Goal: Information Seeking & Learning: Learn about a topic

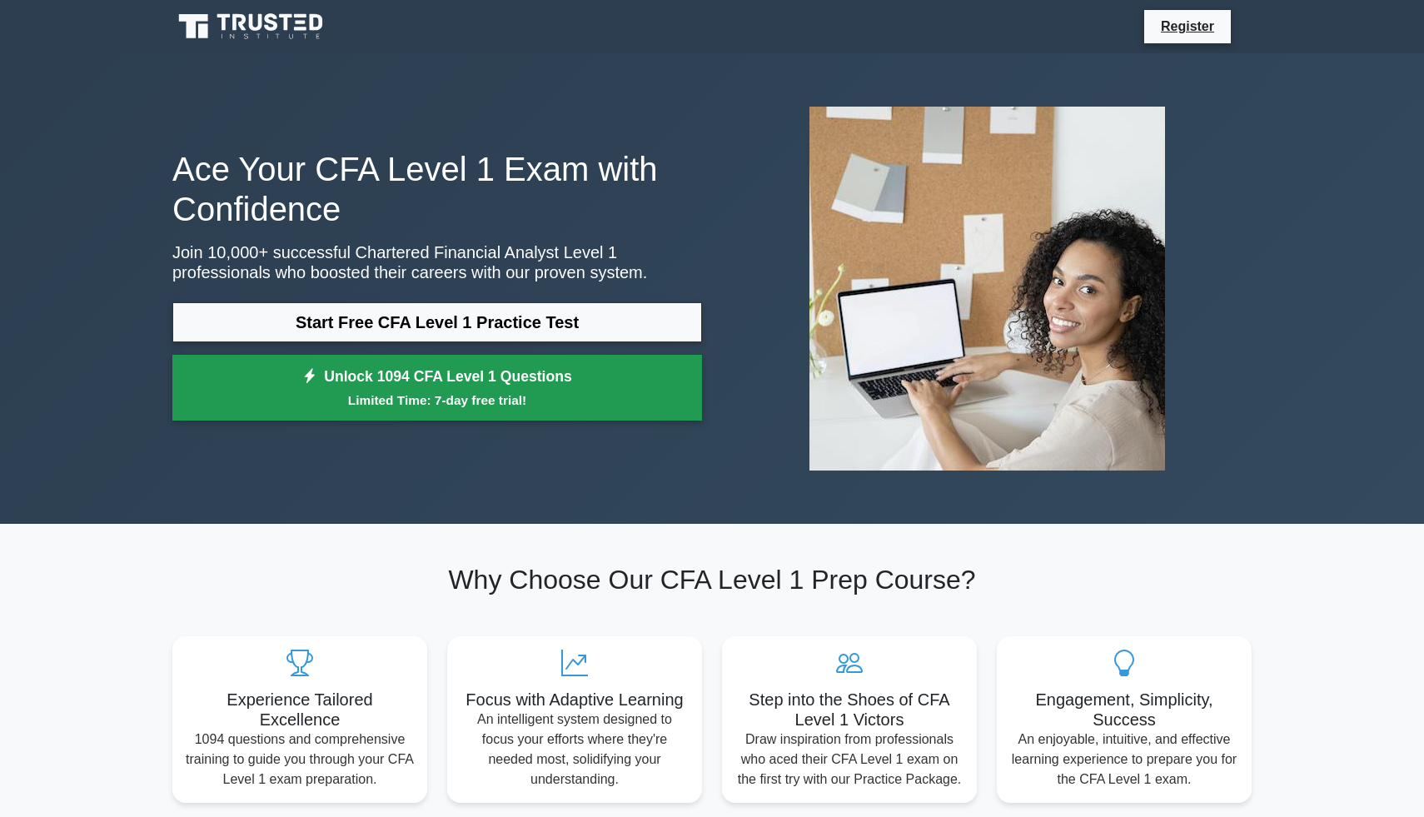
click at [432, 396] on small "Limited Time: 7-day free trial!" at bounding box center [437, 400] width 488 height 19
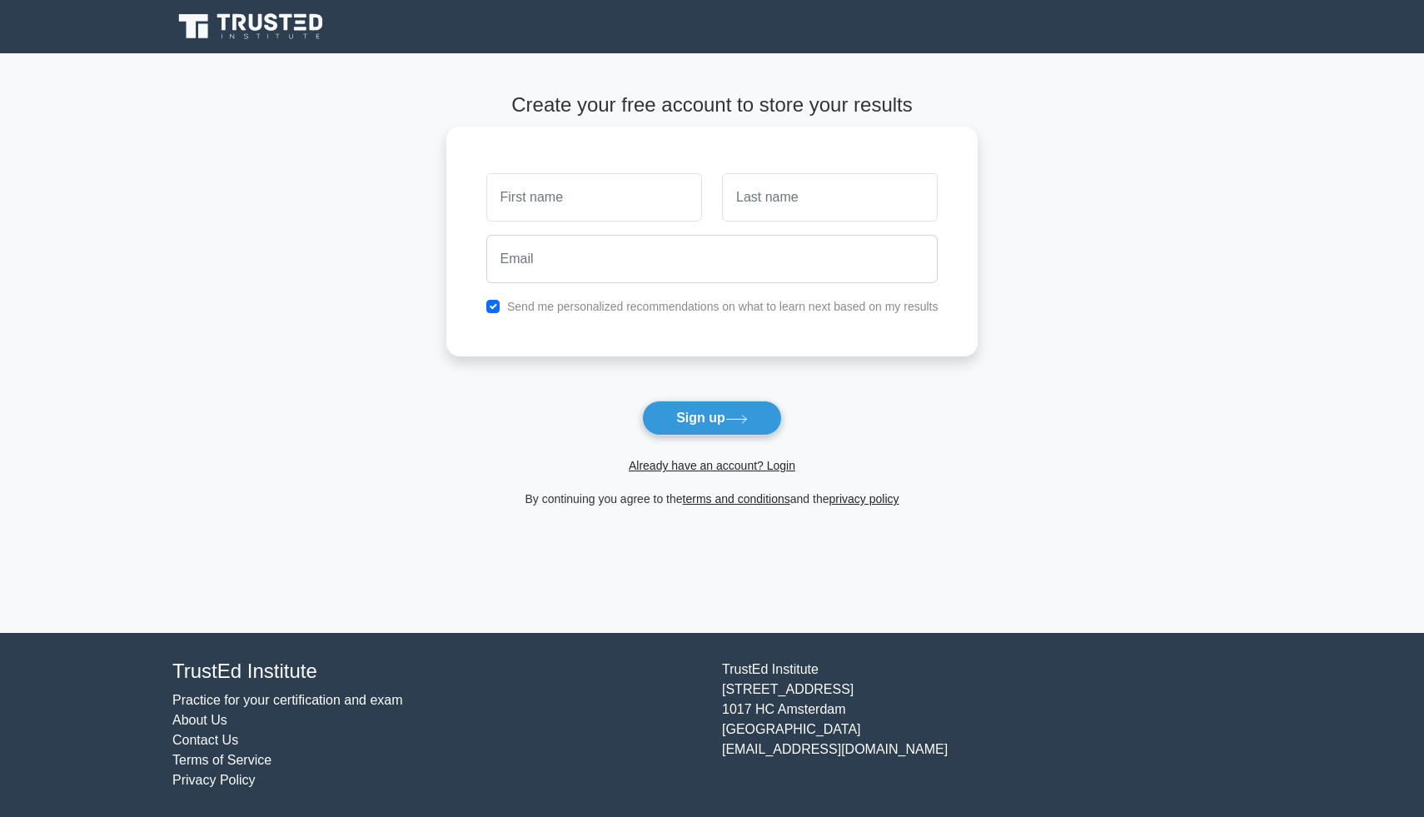
click at [535, 207] on input "text" at bounding box center [594, 197] width 216 height 48
type input "[PERSON_NAME]"
click at [831, 212] on input "text" at bounding box center [830, 197] width 216 height 48
type input "Frauenschuh"
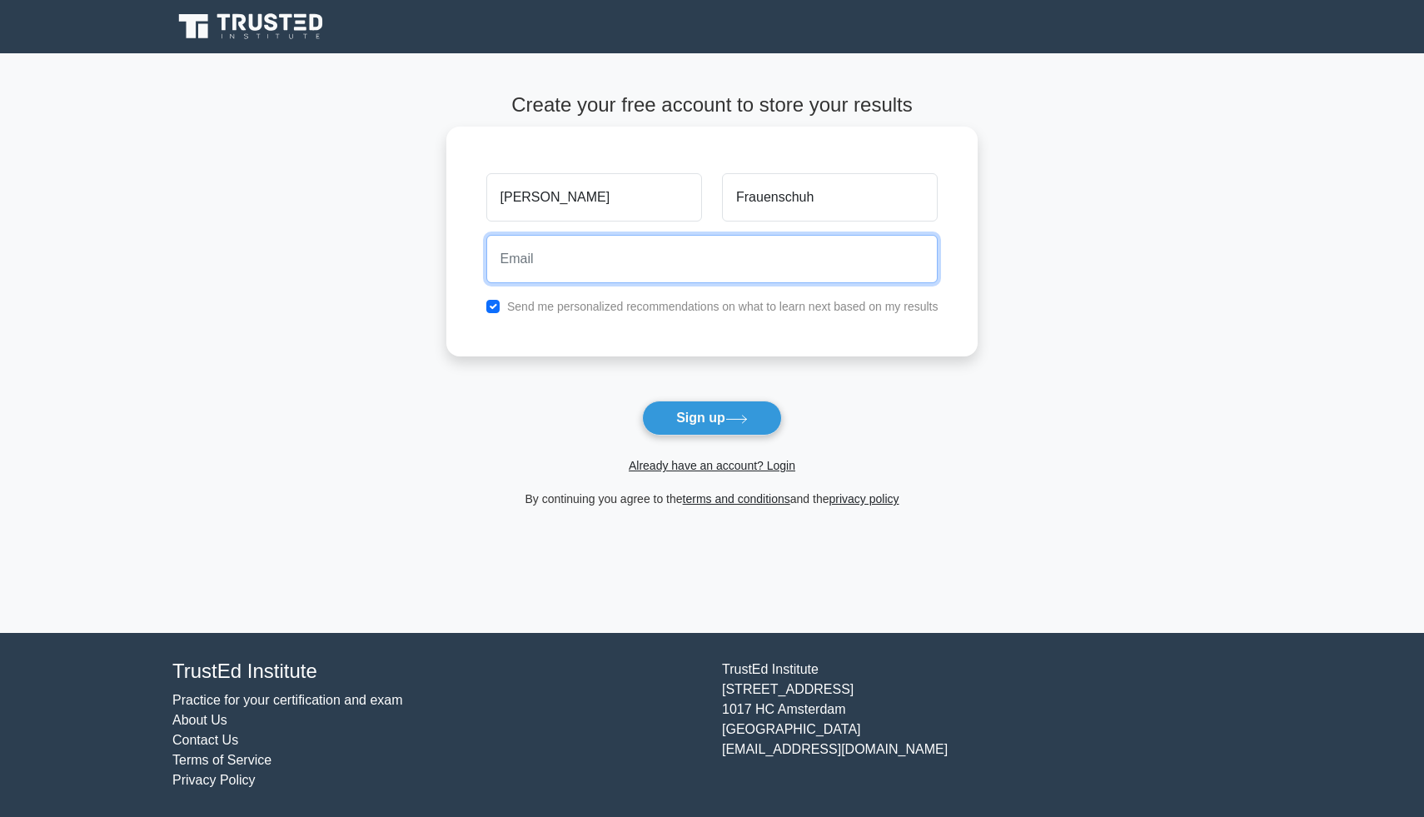
click at [738, 261] on input "email" at bounding box center [712, 259] width 452 height 48
type input "tobias.frauenschuh@gmail.com"
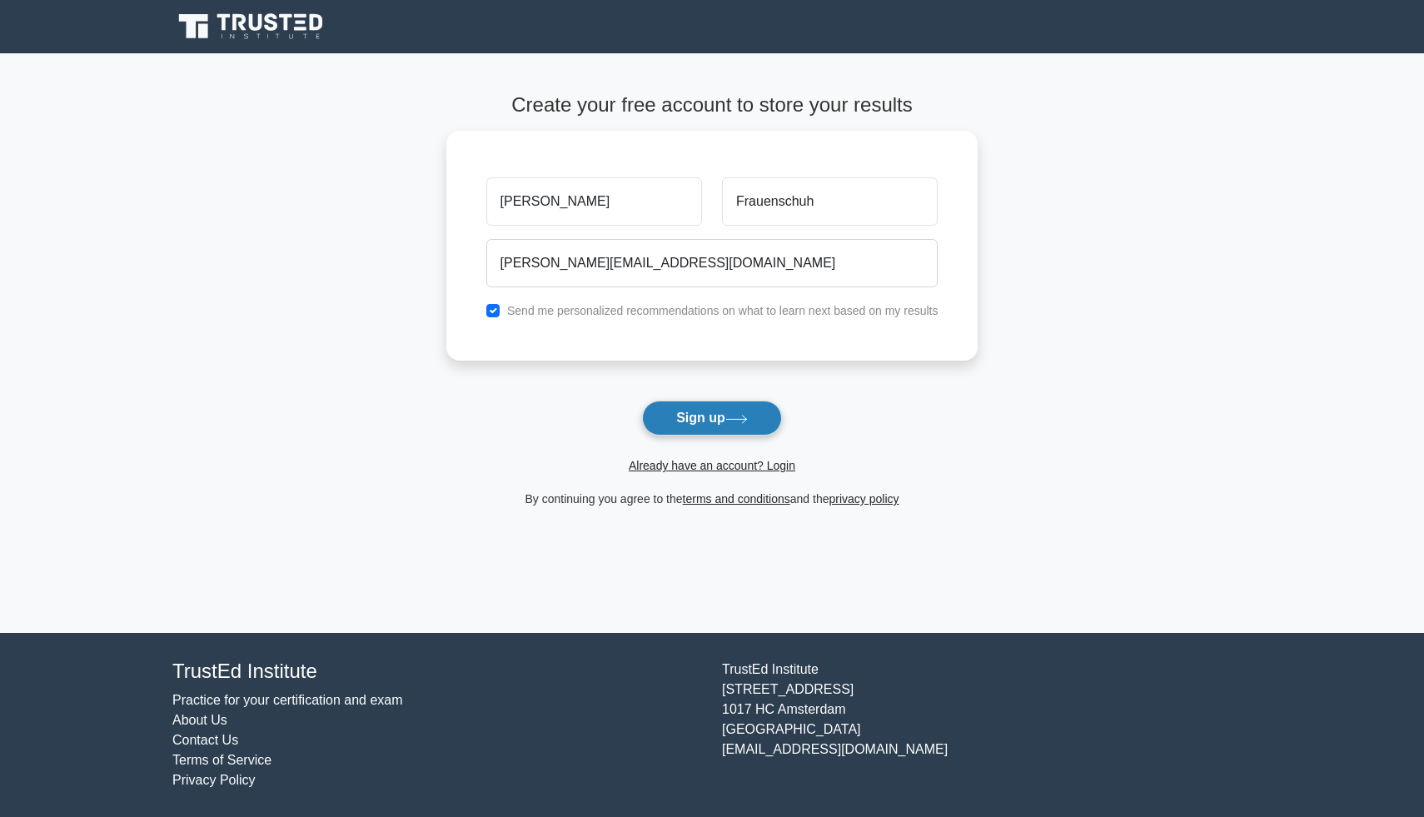
click at [696, 414] on button "Sign up" at bounding box center [712, 418] width 140 height 35
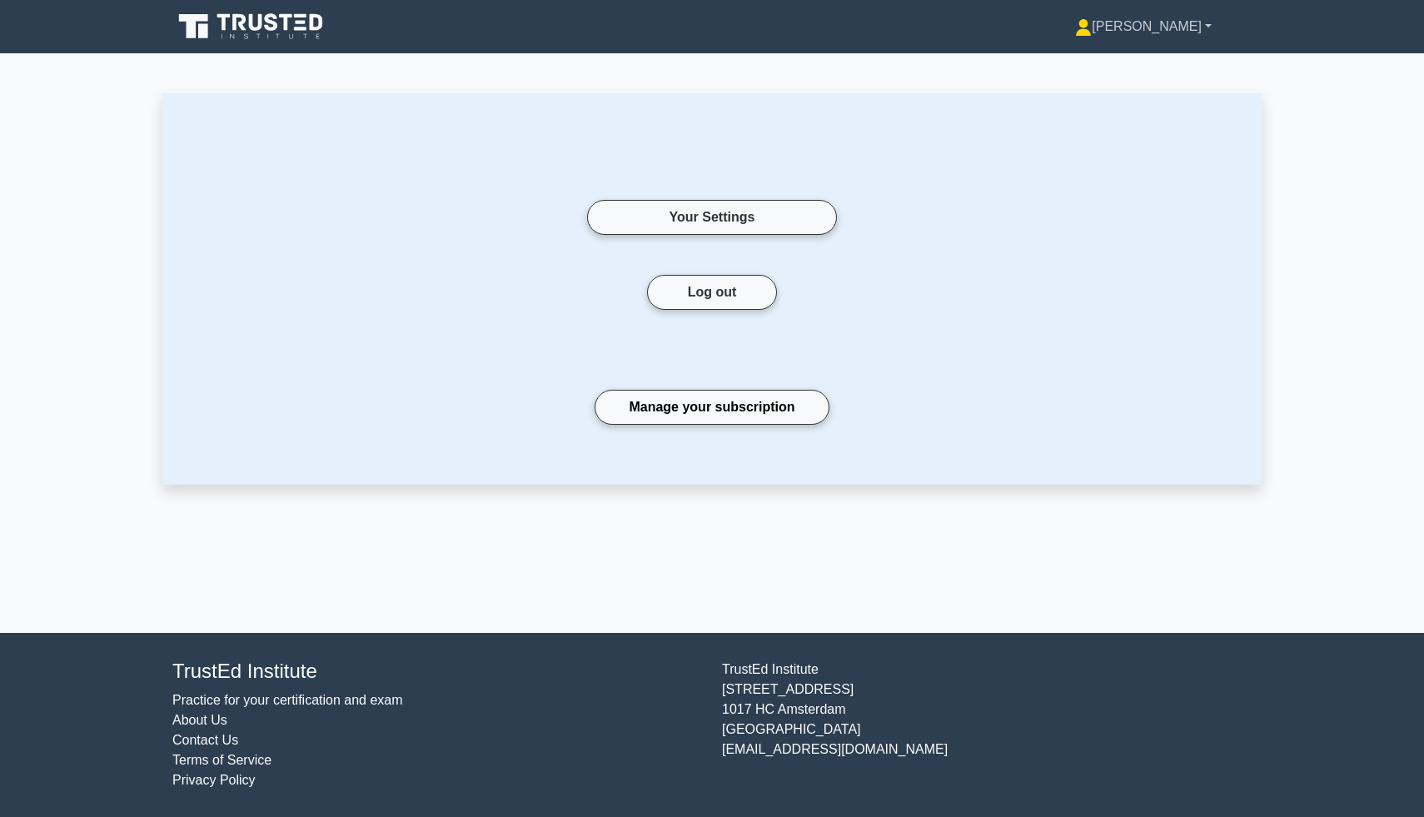
click at [1211, 21] on link "[PERSON_NAME]" at bounding box center [1143, 26] width 217 height 33
click at [242, 29] on icon at bounding box center [239, 22] width 13 height 17
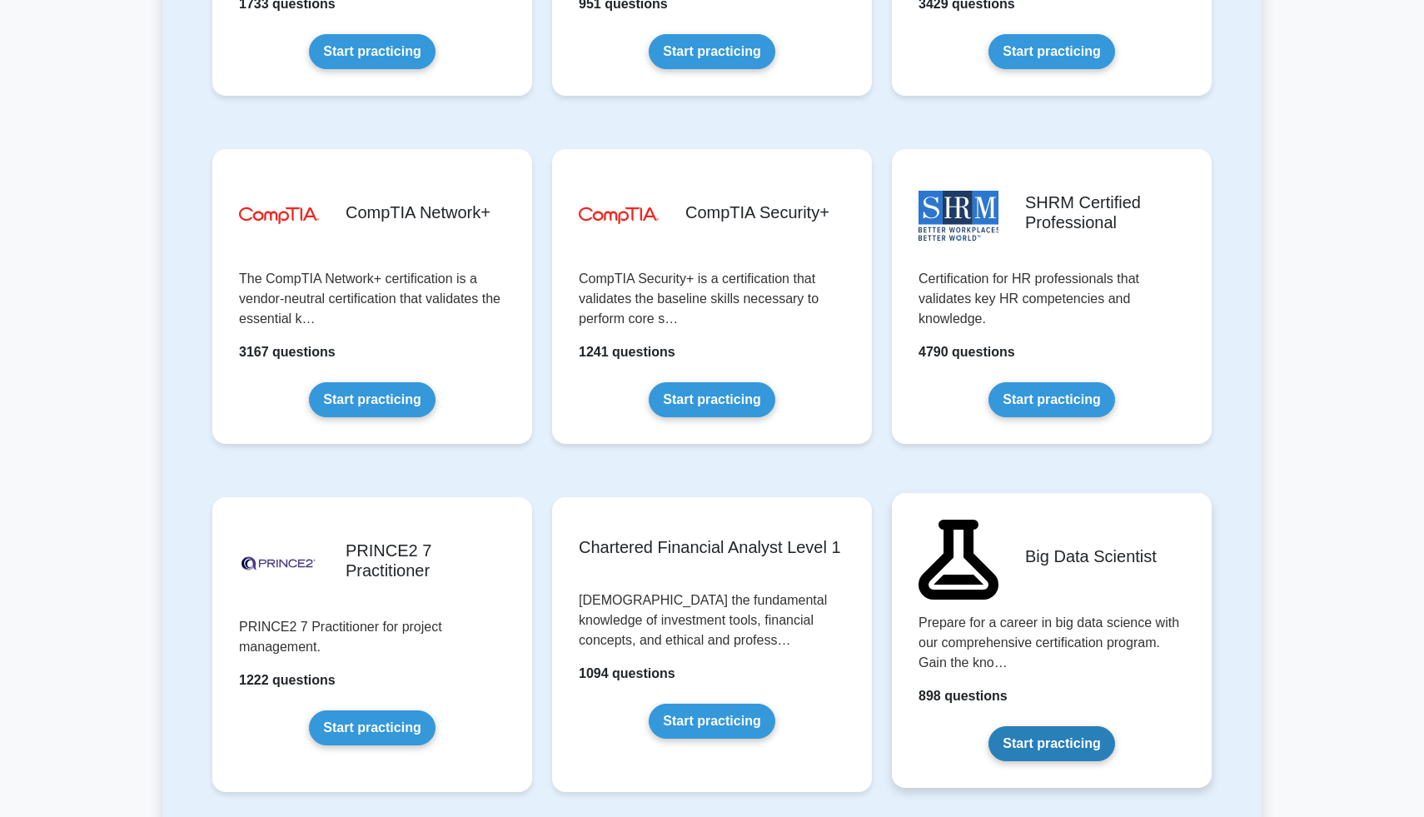
scroll to position [3115, 0]
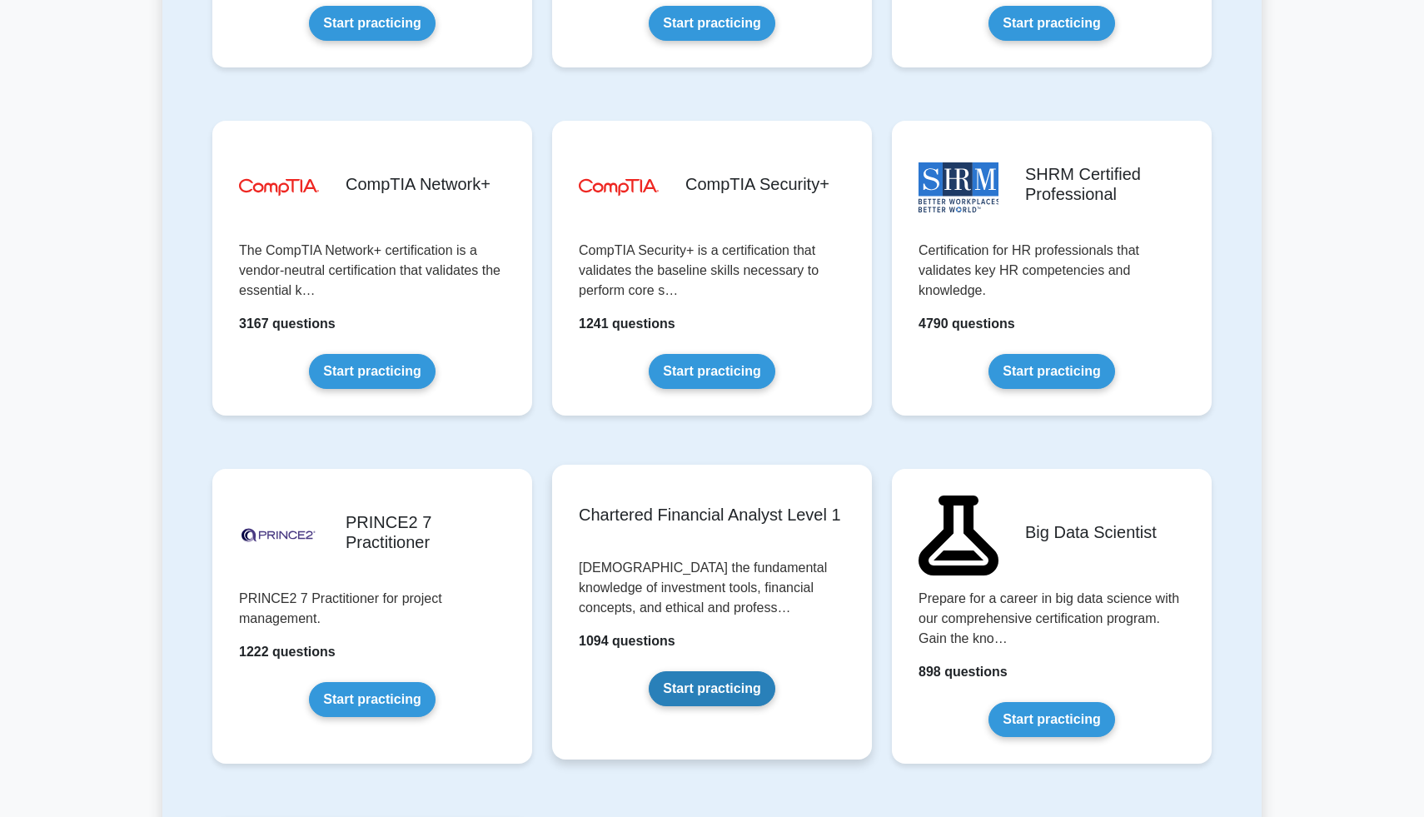
click at [736, 671] on link "Start practicing" at bounding box center [712, 688] width 126 height 35
click at [649, 671] on link "Start practicing" at bounding box center [712, 688] width 126 height 35
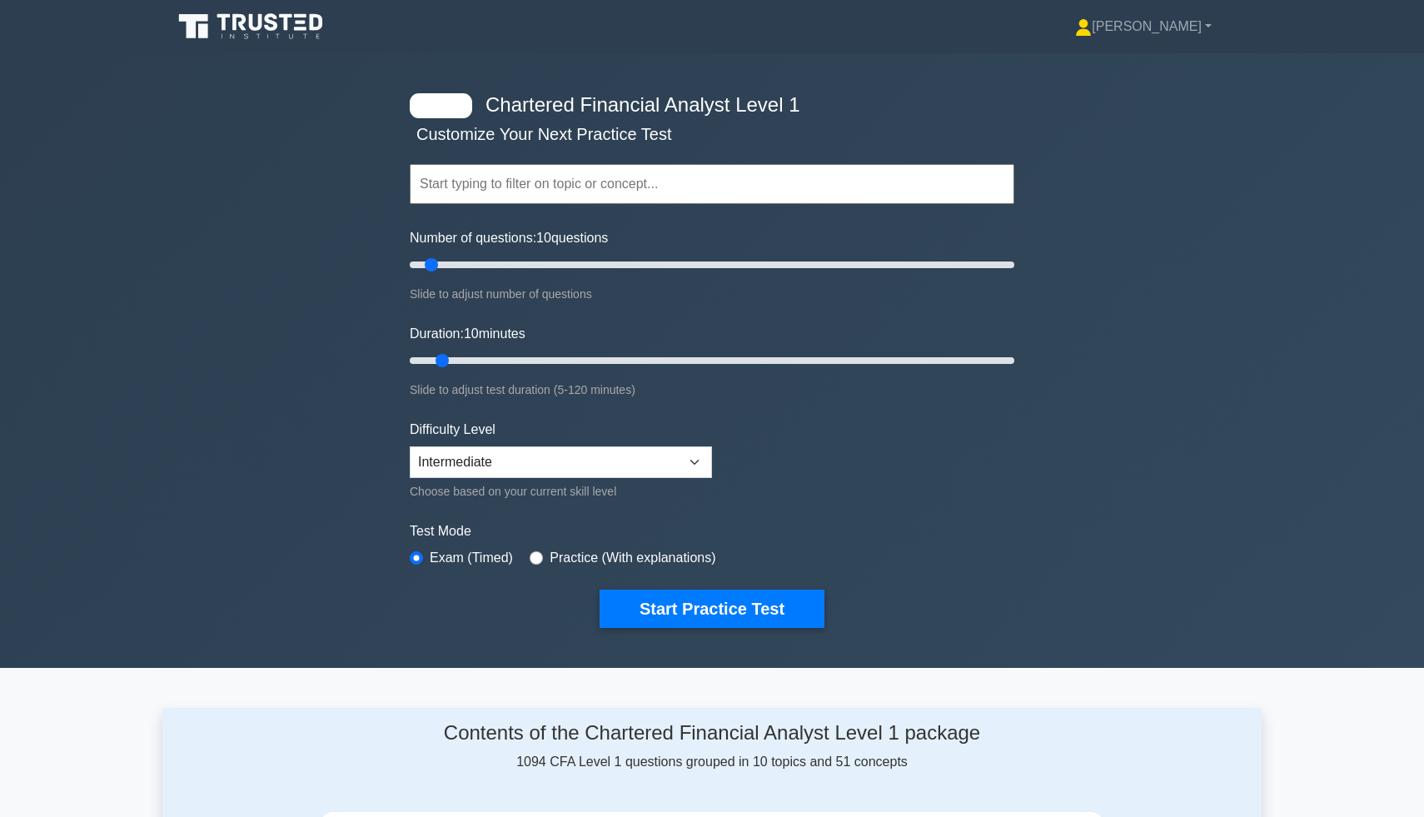
click at [511, 182] on input "text" at bounding box center [712, 184] width 605 height 40
click at [499, 475] on select "Beginner Intermediate Expert" at bounding box center [561, 463] width 302 height 32
click at [410, 447] on select "Beginner Intermediate Expert" at bounding box center [561, 463] width 302 height 32
click at [556, 557] on label "Practice (With explanations)" at bounding box center [633, 558] width 166 height 20
click at [540, 557] on input "radio" at bounding box center [536, 557] width 13 height 13
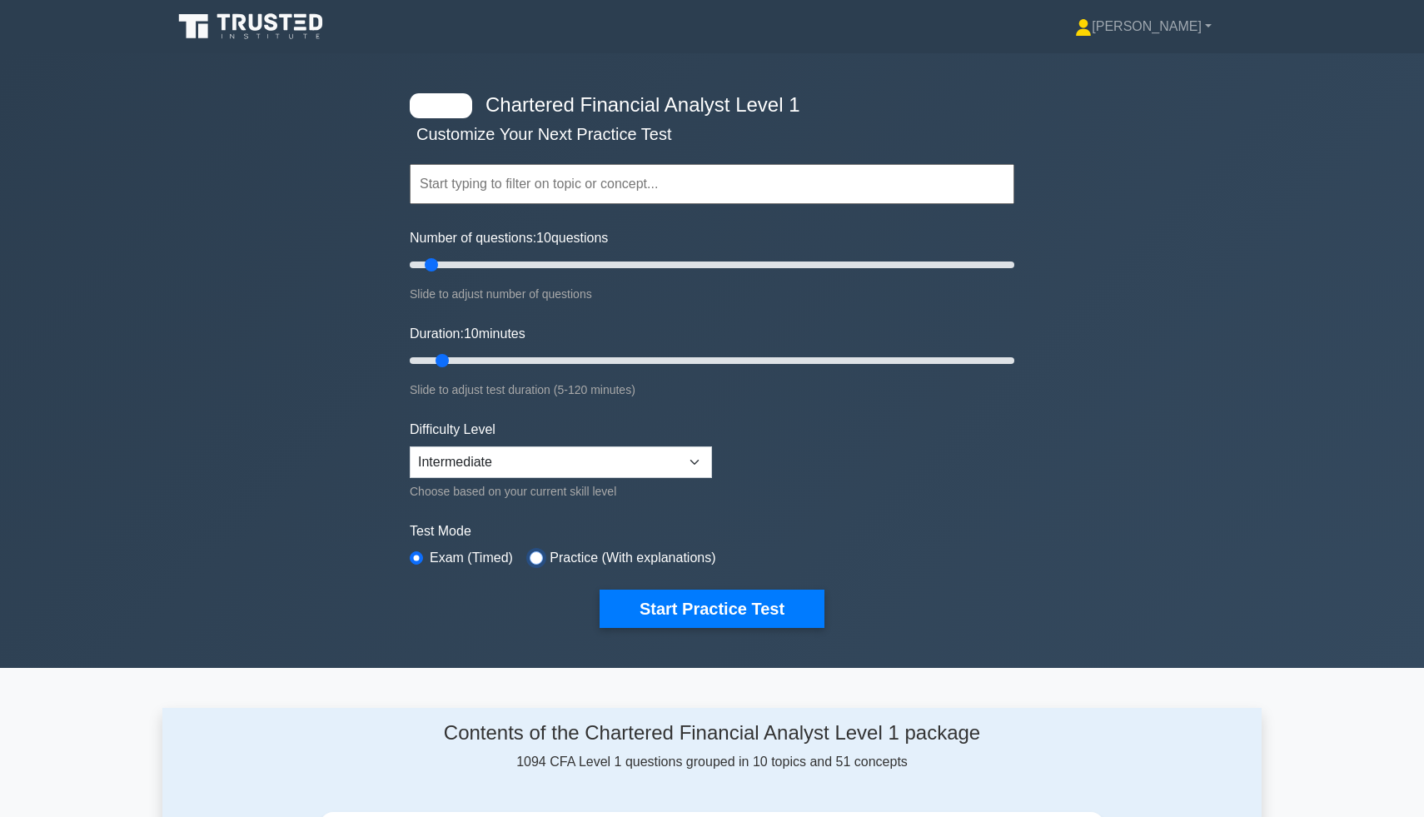
radio input "true"
drag, startPoint x: 449, startPoint y: 363, endPoint x: 992, endPoint y: 357, distance: 543.2
type input "115"
click at [991, 357] on input "Duration: 110 minutes" at bounding box center [712, 361] width 605 height 20
click at [716, 613] on button "Start Practice Test" at bounding box center [712, 609] width 225 height 38
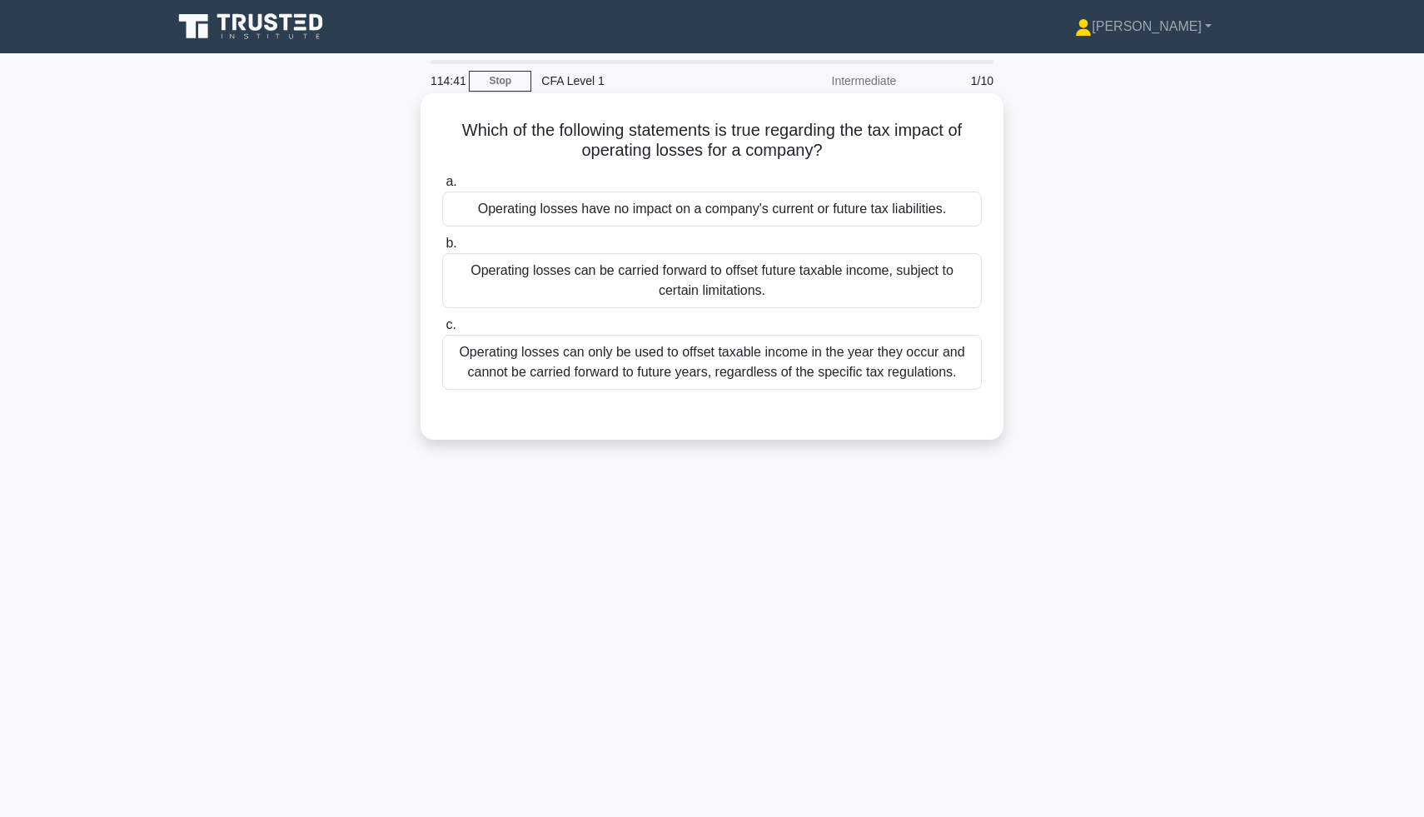
click at [736, 285] on div "Operating losses can be carried forward to offset future taxable income, subjec…" at bounding box center [712, 280] width 540 height 55
click at [442, 249] on input "b. Operating losses can be carried forward to offset future taxable income, sub…" at bounding box center [442, 243] width 0 height 11
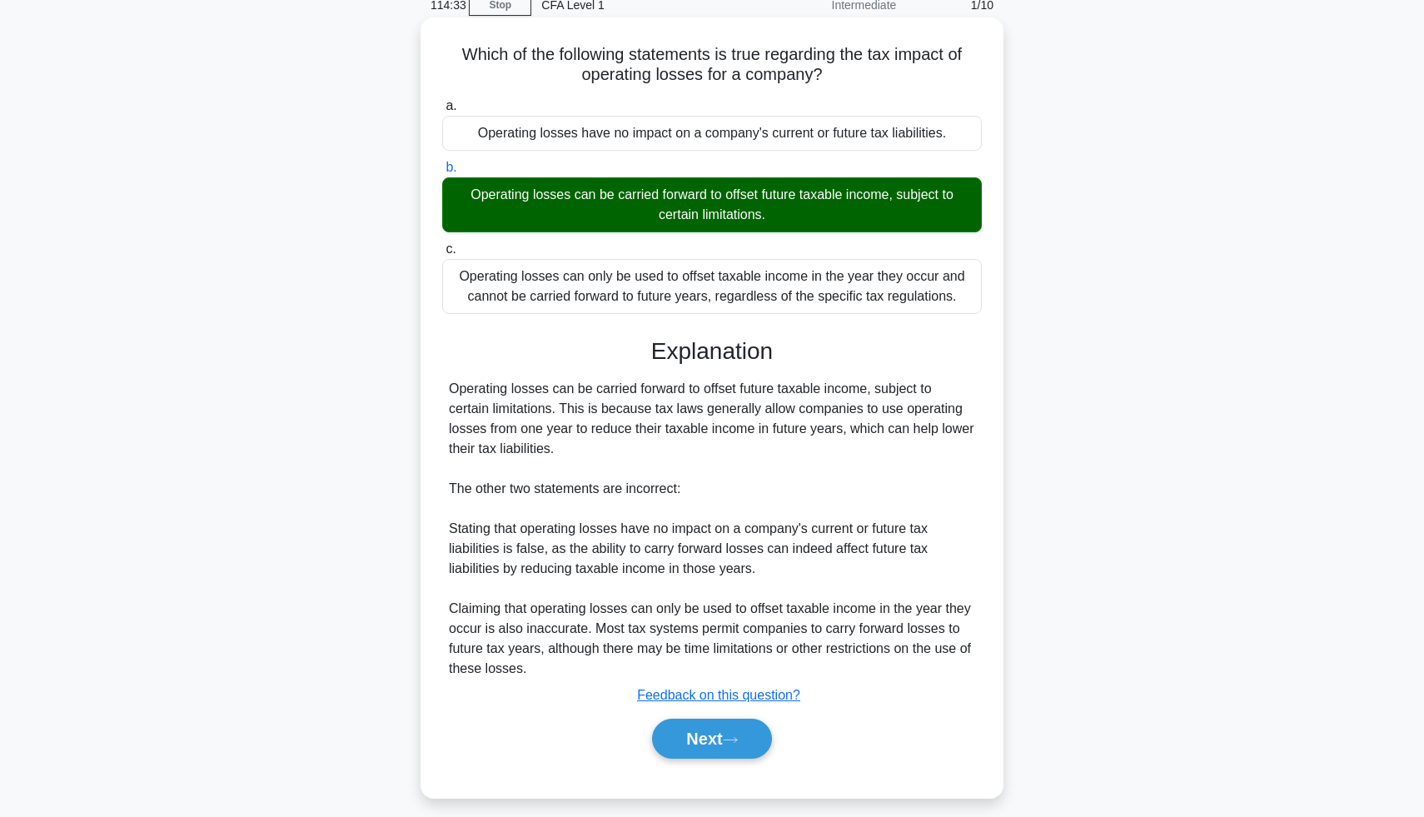
scroll to position [77, 0]
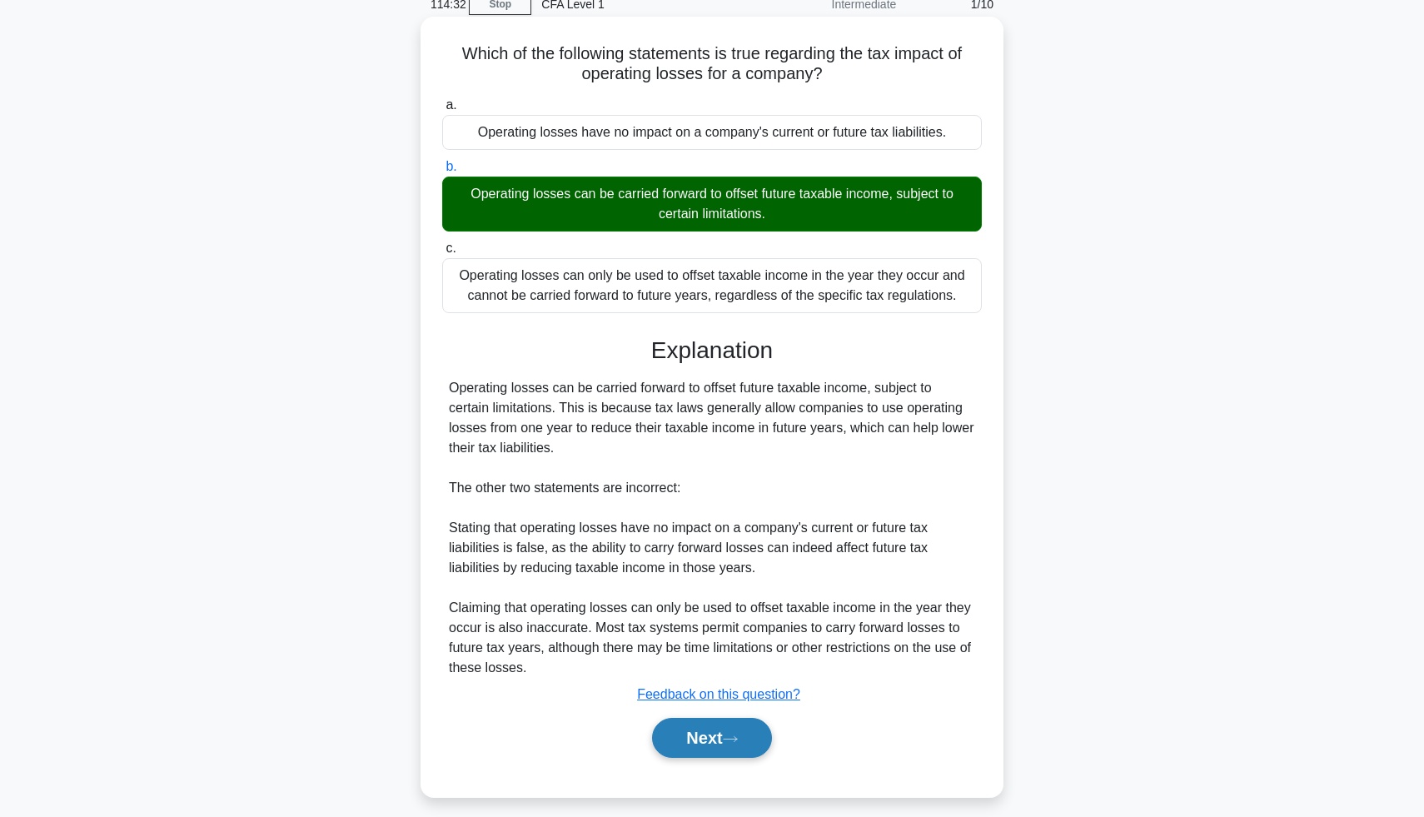
click at [704, 736] on button "Next" at bounding box center [711, 738] width 119 height 40
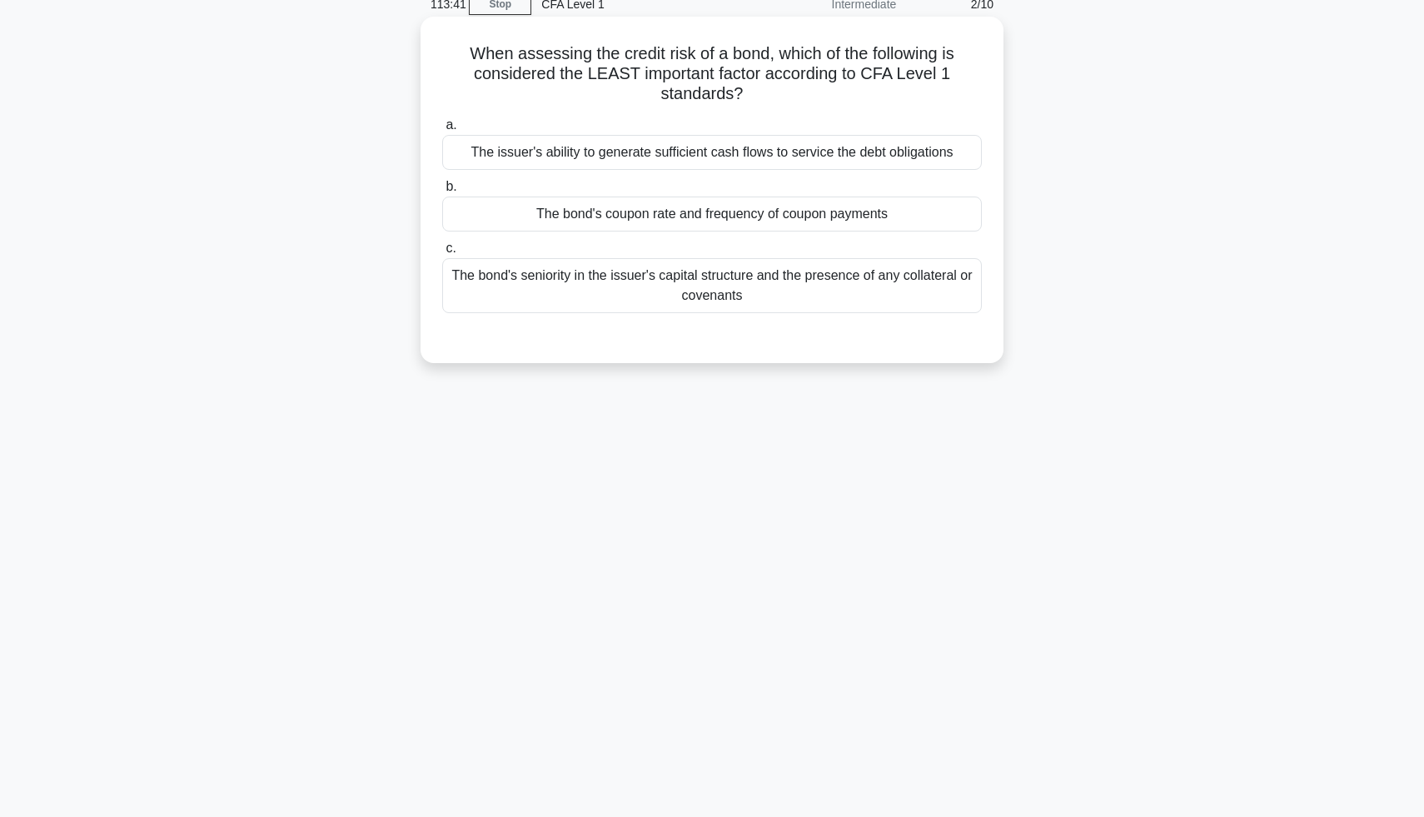
click at [727, 161] on div "The issuer's ability to generate sufficient cash flows to service the debt obli…" at bounding box center [712, 152] width 540 height 35
click at [442, 131] on input "a. The issuer's ability to generate sufficient cash flows to service the debt o…" at bounding box center [442, 125] width 0 height 11
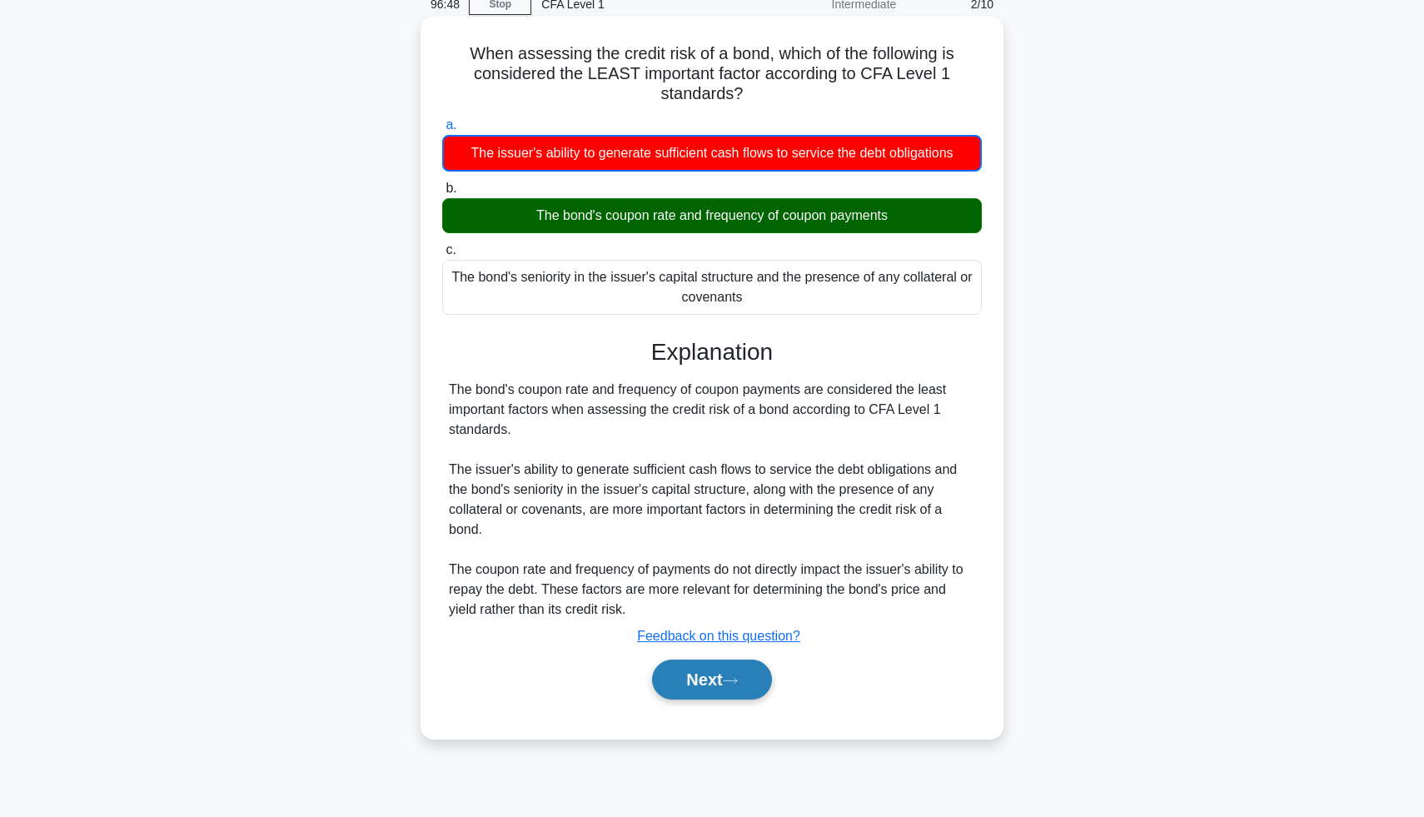
click at [702, 682] on button "Next" at bounding box center [711, 680] width 119 height 40
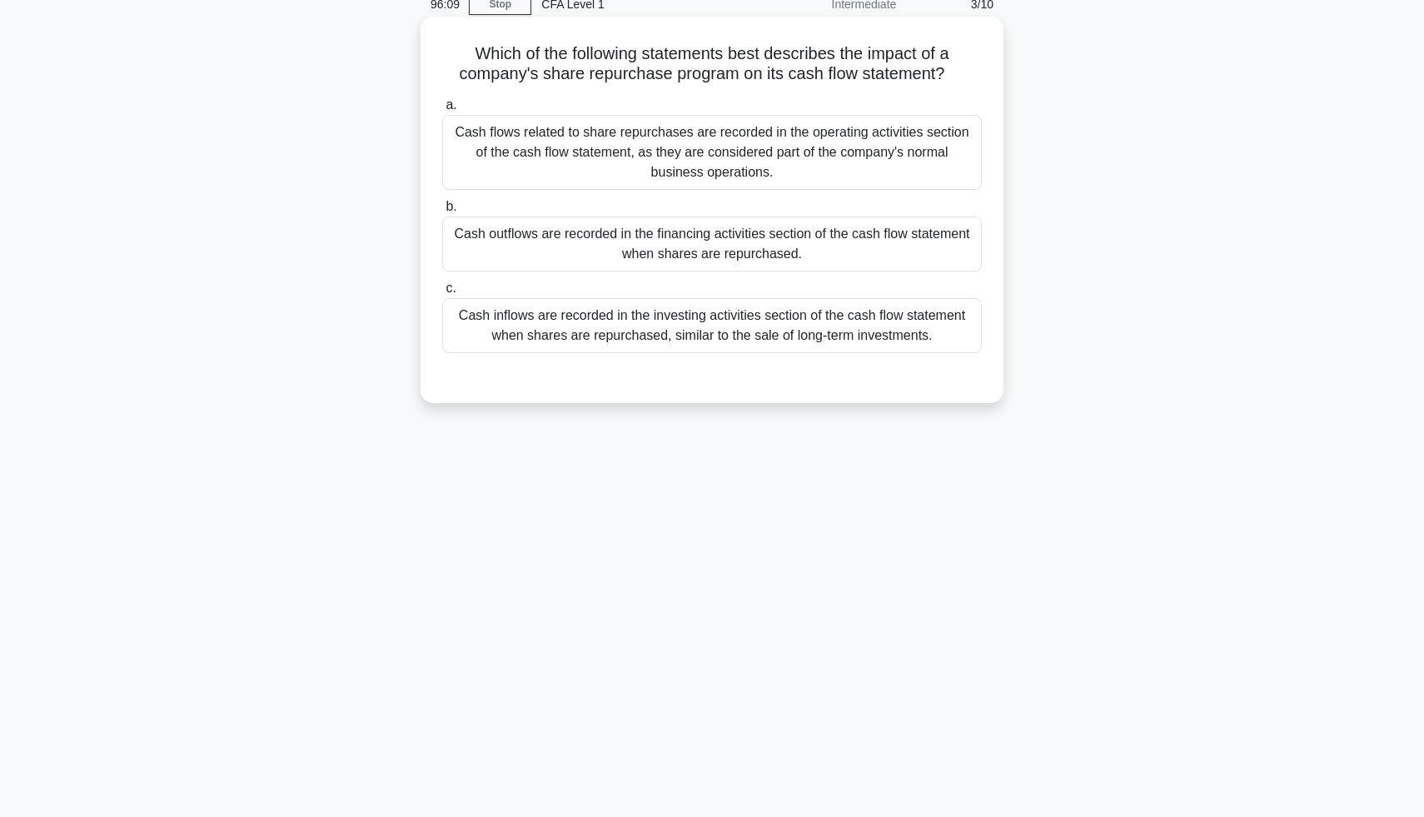
click at [769, 249] on div "Cash outflows are recorded in the financing activities section of the cash flow…" at bounding box center [712, 244] width 540 height 55
click at [442, 212] on input "b. Cash outflows are recorded in the financing activities section of the cash f…" at bounding box center [442, 207] width 0 height 11
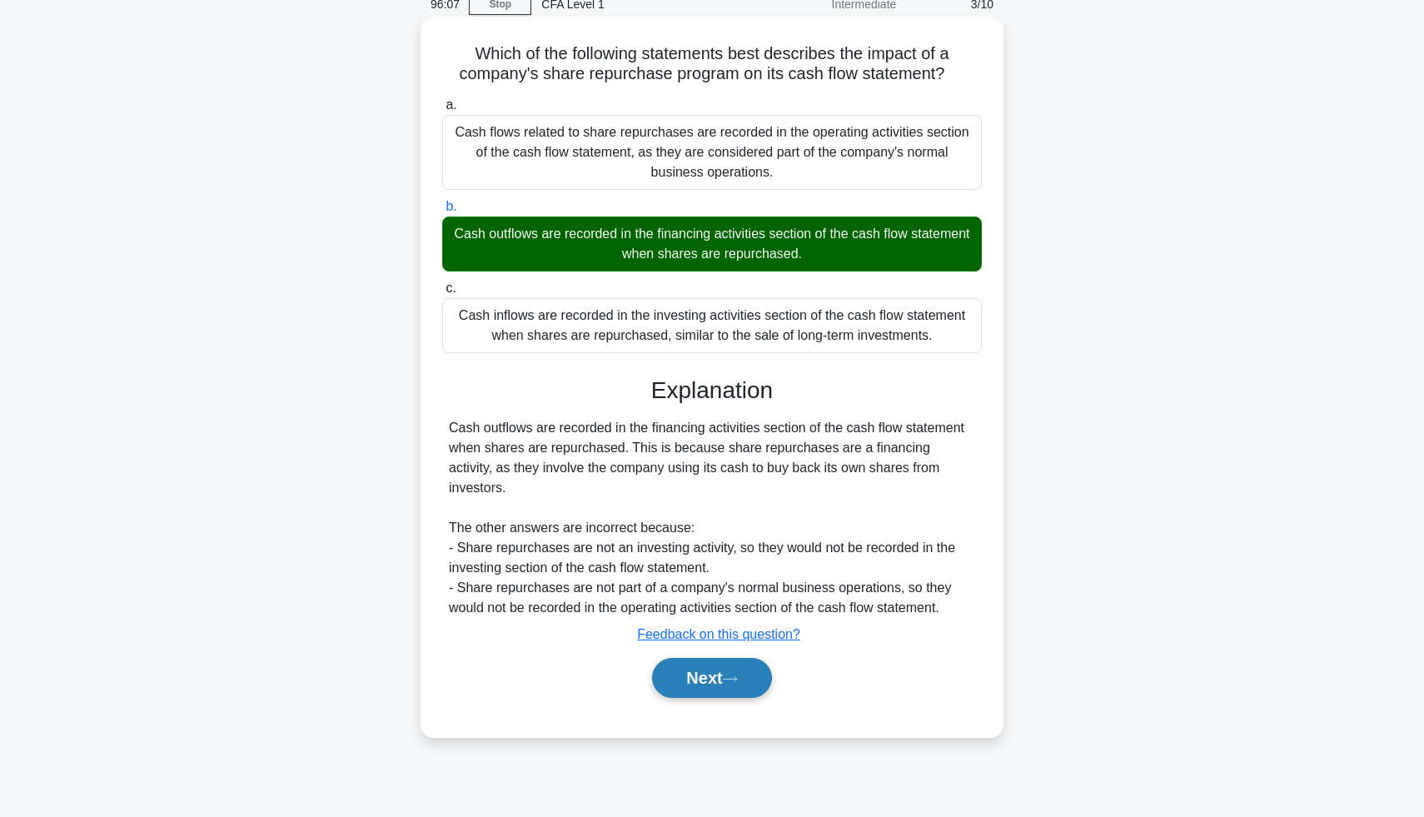
click at [746, 658] on button "Next" at bounding box center [711, 678] width 119 height 40
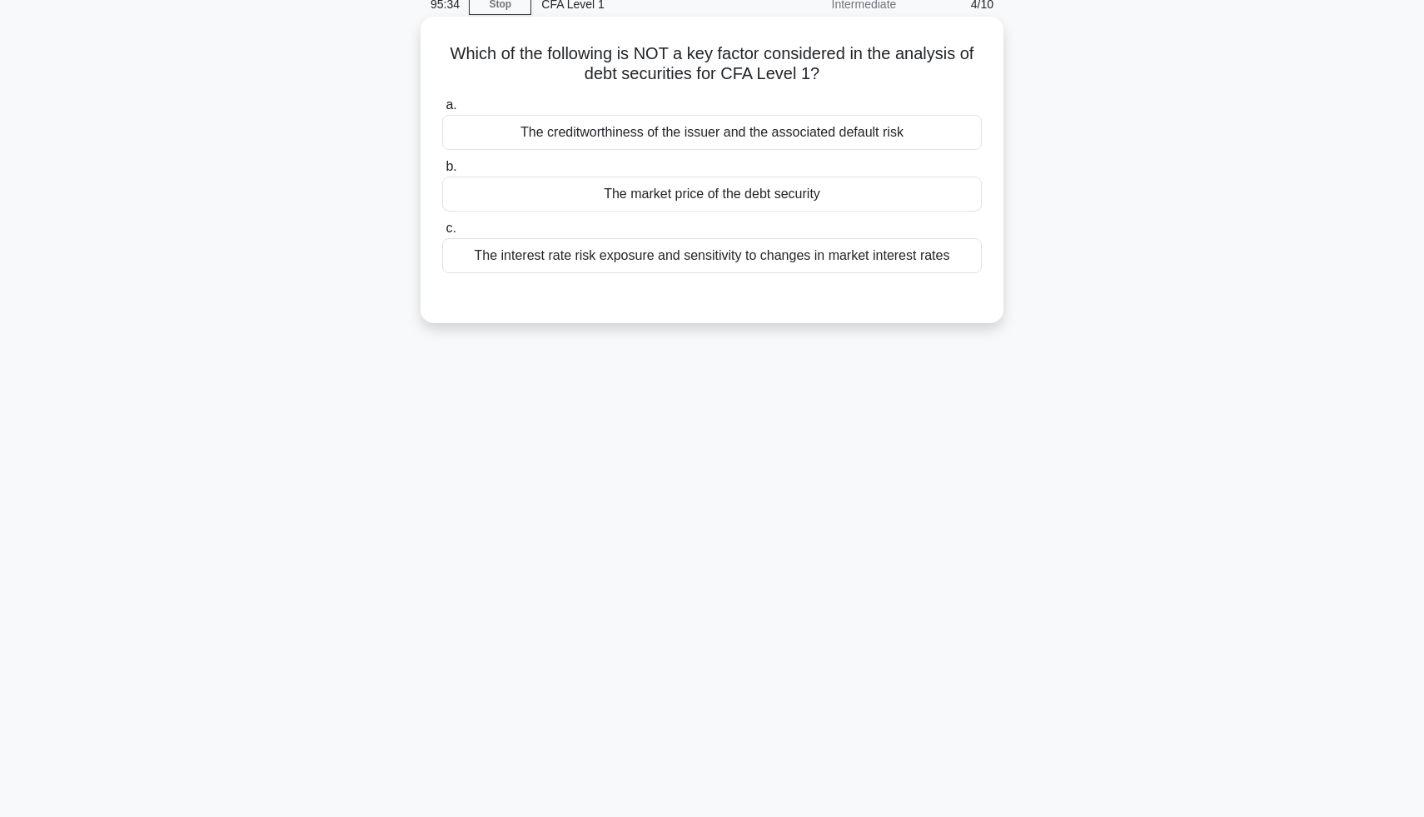
click at [730, 195] on div "The market price of the debt security" at bounding box center [712, 194] width 540 height 35
click at [442, 172] on input "b. The market price of the debt security" at bounding box center [442, 167] width 0 height 11
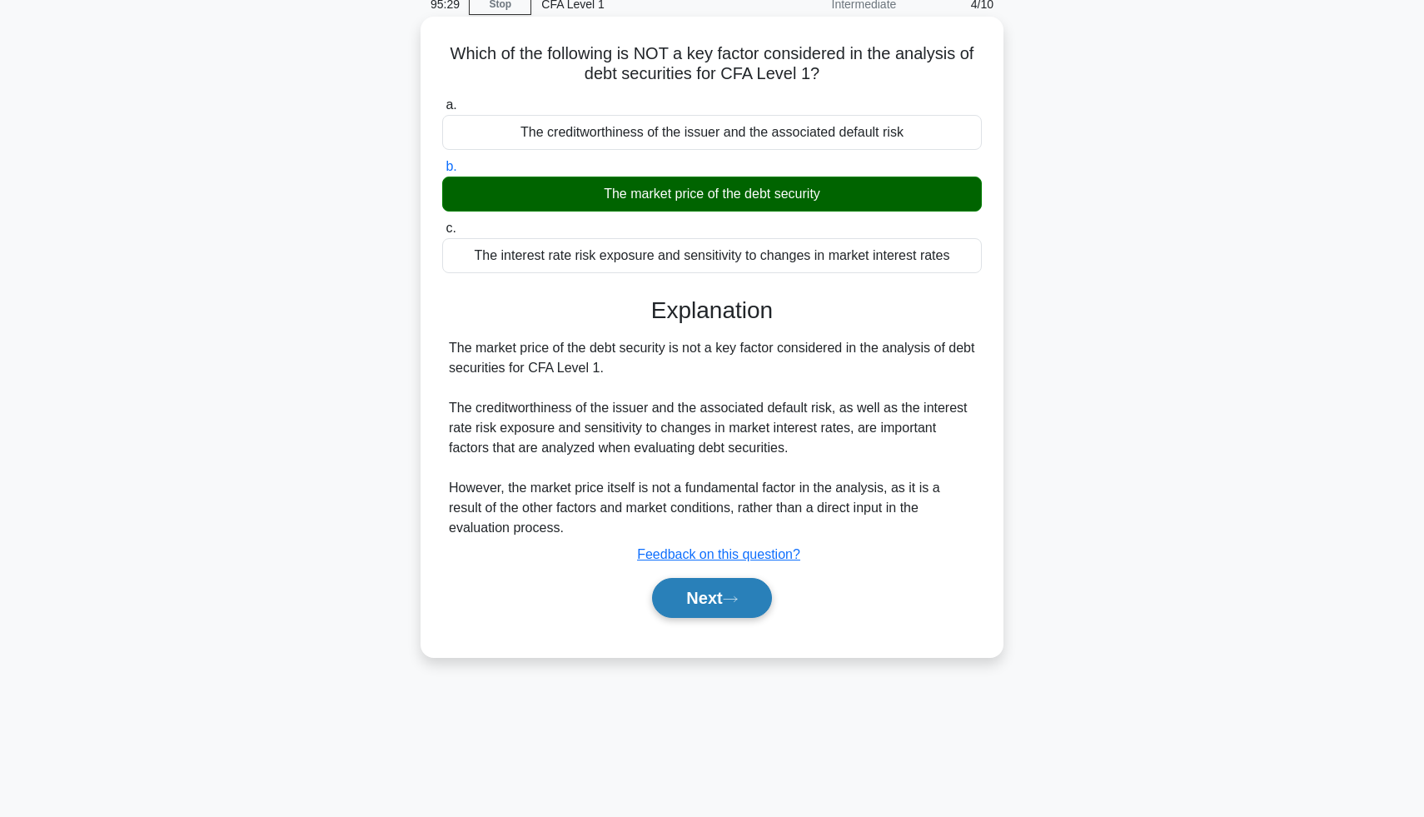
click at [726, 601] on button "Next" at bounding box center [711, 598] width 119 height 40
click at [726, 601] on div "95:28 Stop CFA Level 1 Intermediate 5/10 Which of the following is NOT a key fa…" at bounding box center [712, 399] width 1100 height 833
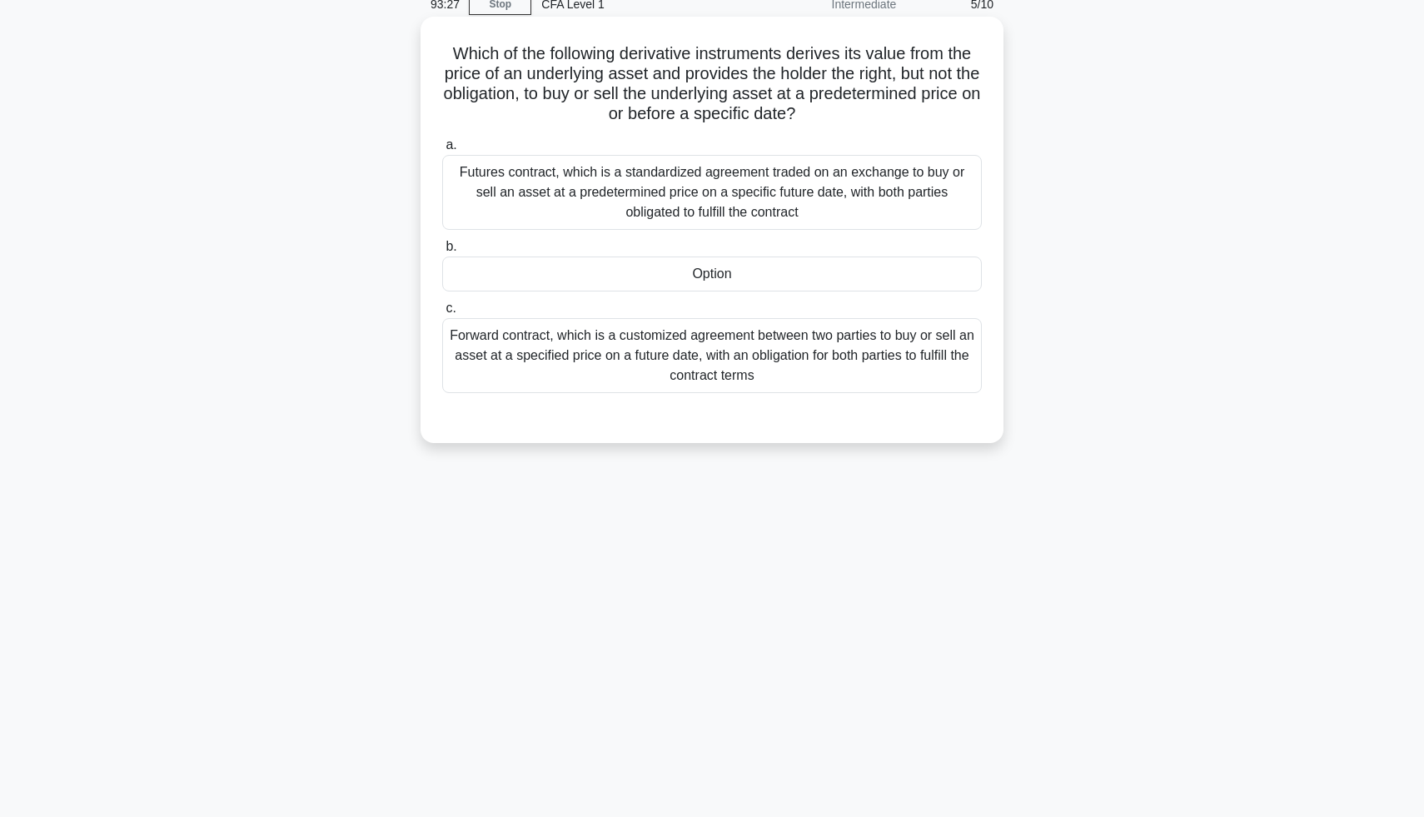
click at [694, 272] on div "Option" at bounding box center [712, 274] width 540 height 35
click at [442, 252] on input "b. Option" at bounding box center [442, 247] width 0 height 11
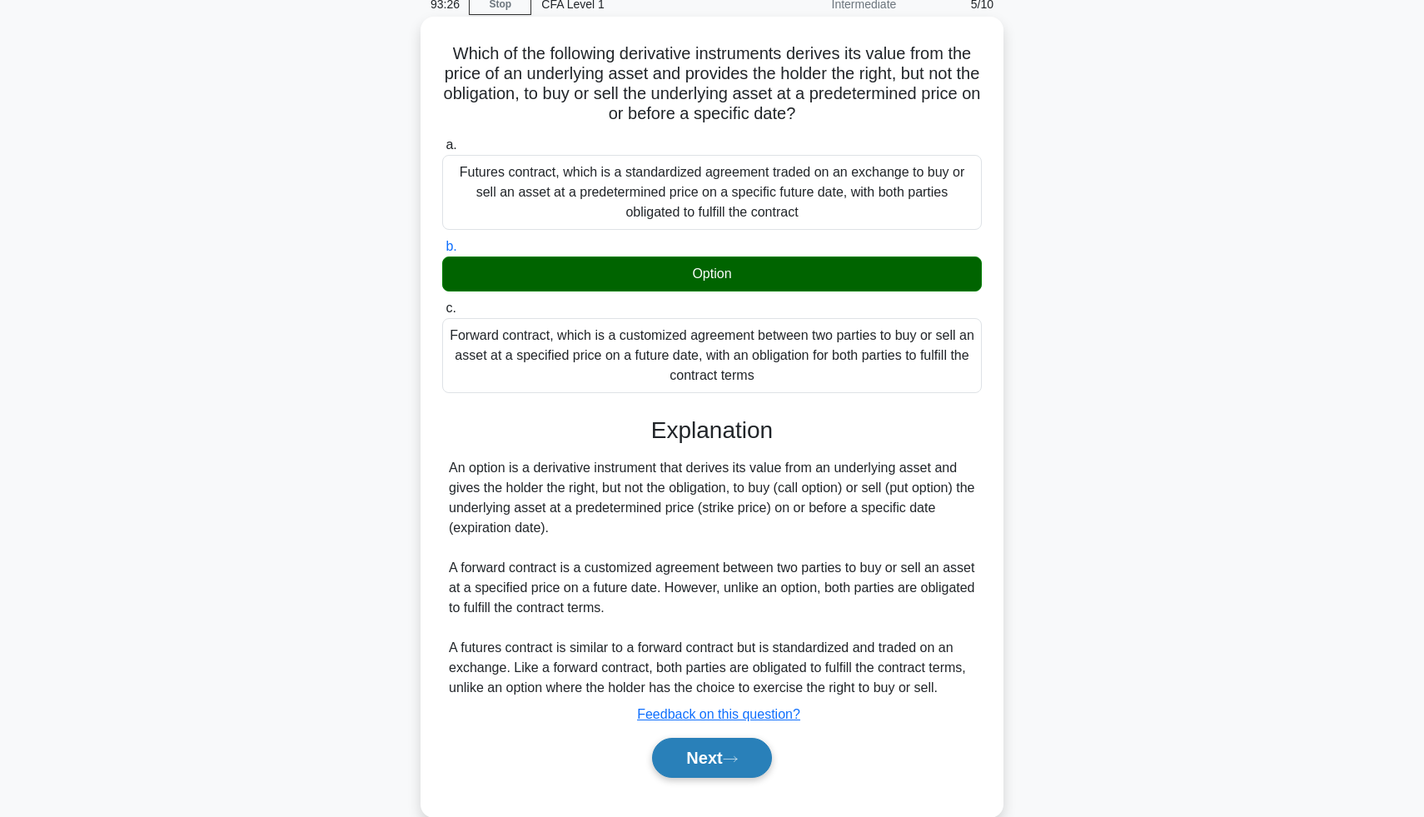
click at [736, 771] on button "Next" at bounding box center [711, 758] width 119 height 40
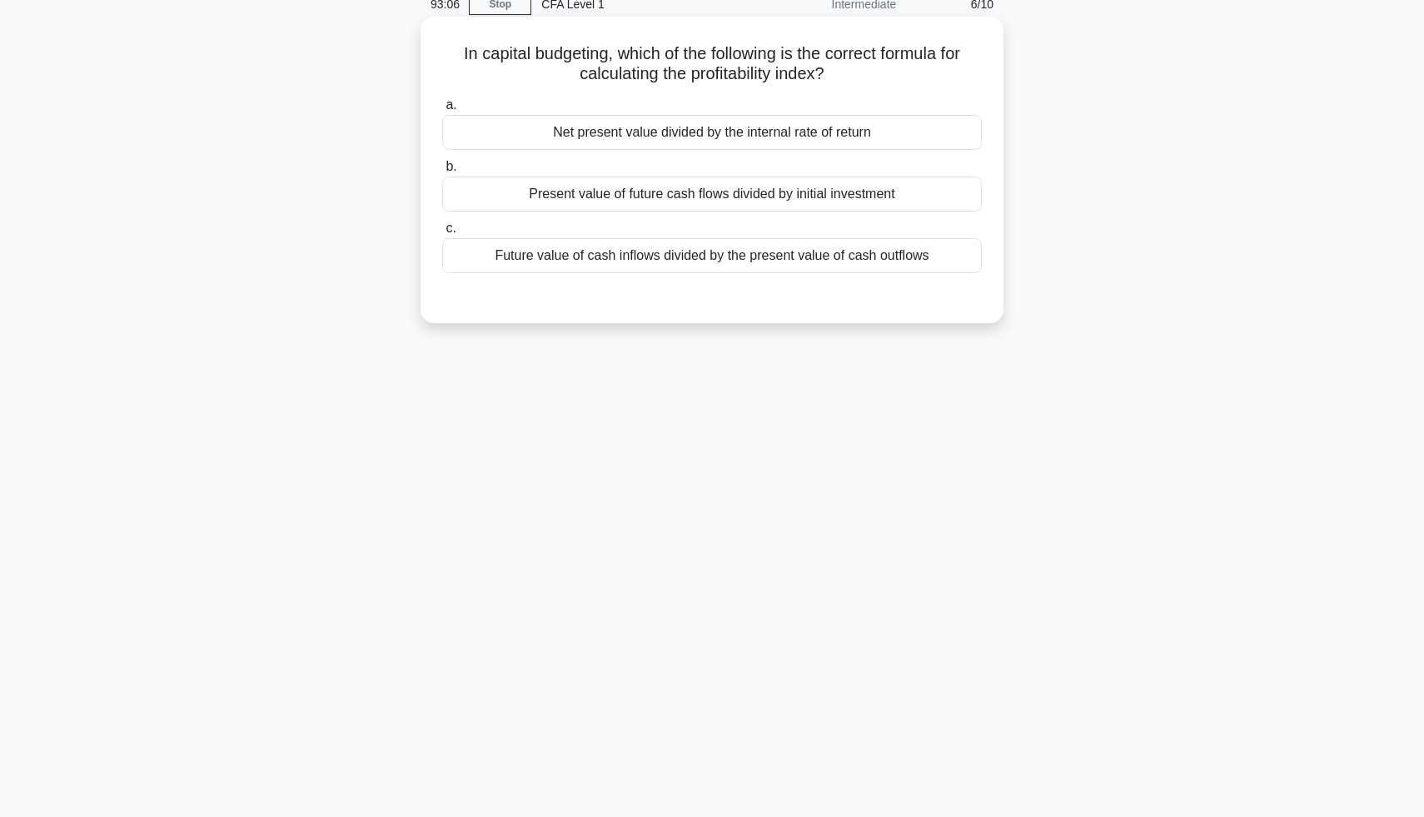
drag, startPoint x: 827, startPoint y: 73, endPoint x: 436, endPoint y: 52, distance: 392.1
click at [436, 52] on div "In capital budgeting, which of the following is the correct formula for calcula…" at bounding box center [712, 169] width 570 height 293
copy h5 "In capital budgeting, which of the following is the correct formula for calcula…"
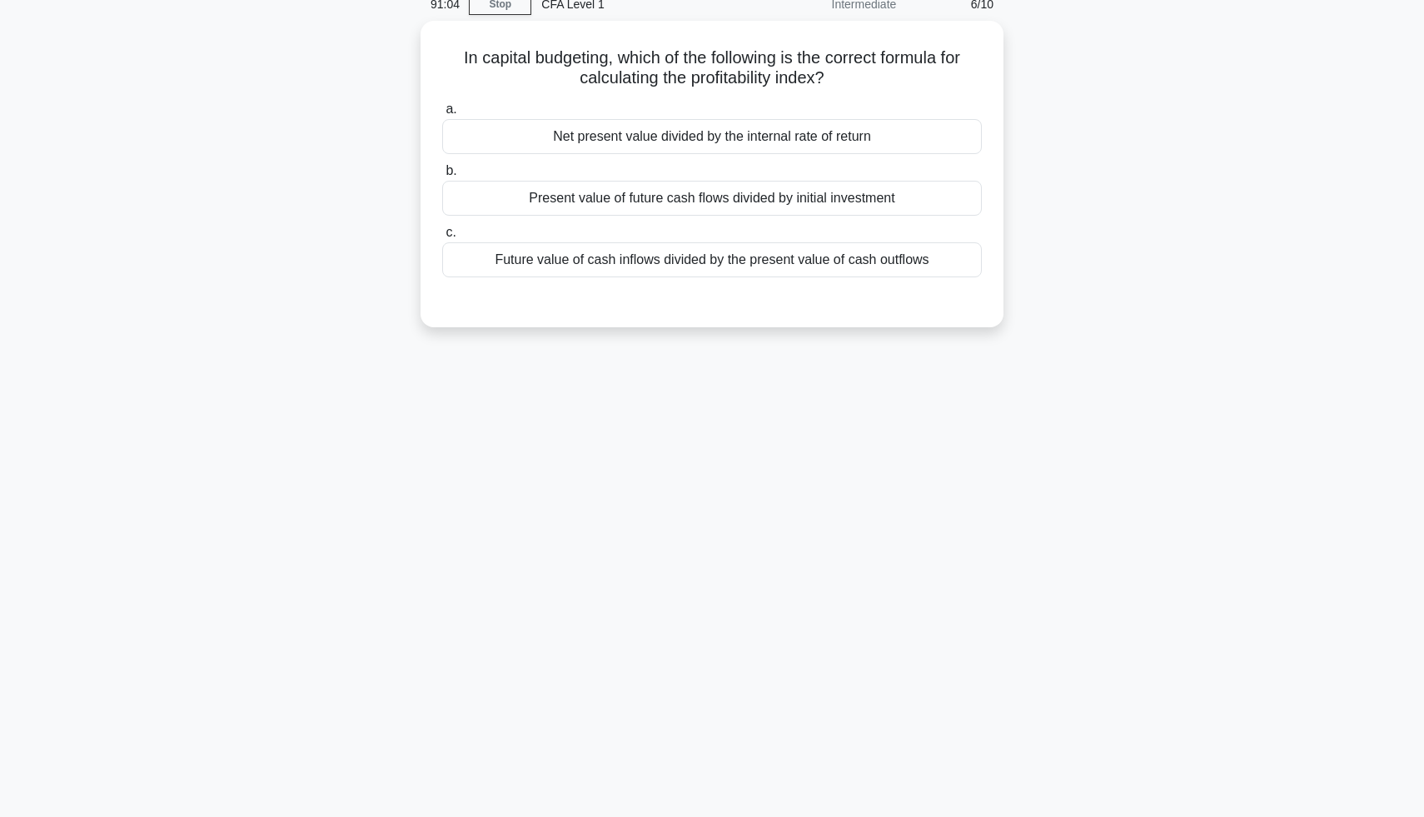
click at [789, 463] on div "91:04 Stop CFA Level 1 Intermediate 6/10 In capital budgeting, which of the fol…" at bounding box center [712, 399] width 1100 height 833
click at [654, 211] on div "Present value of future cash flows divided by initial investment" at bounding box center [712, 202] width 540 height 35
click at [442, 181] on input "b. Present value of future cash flows divided by initial investment" at bounding box center [442, 175] width 0 height 11
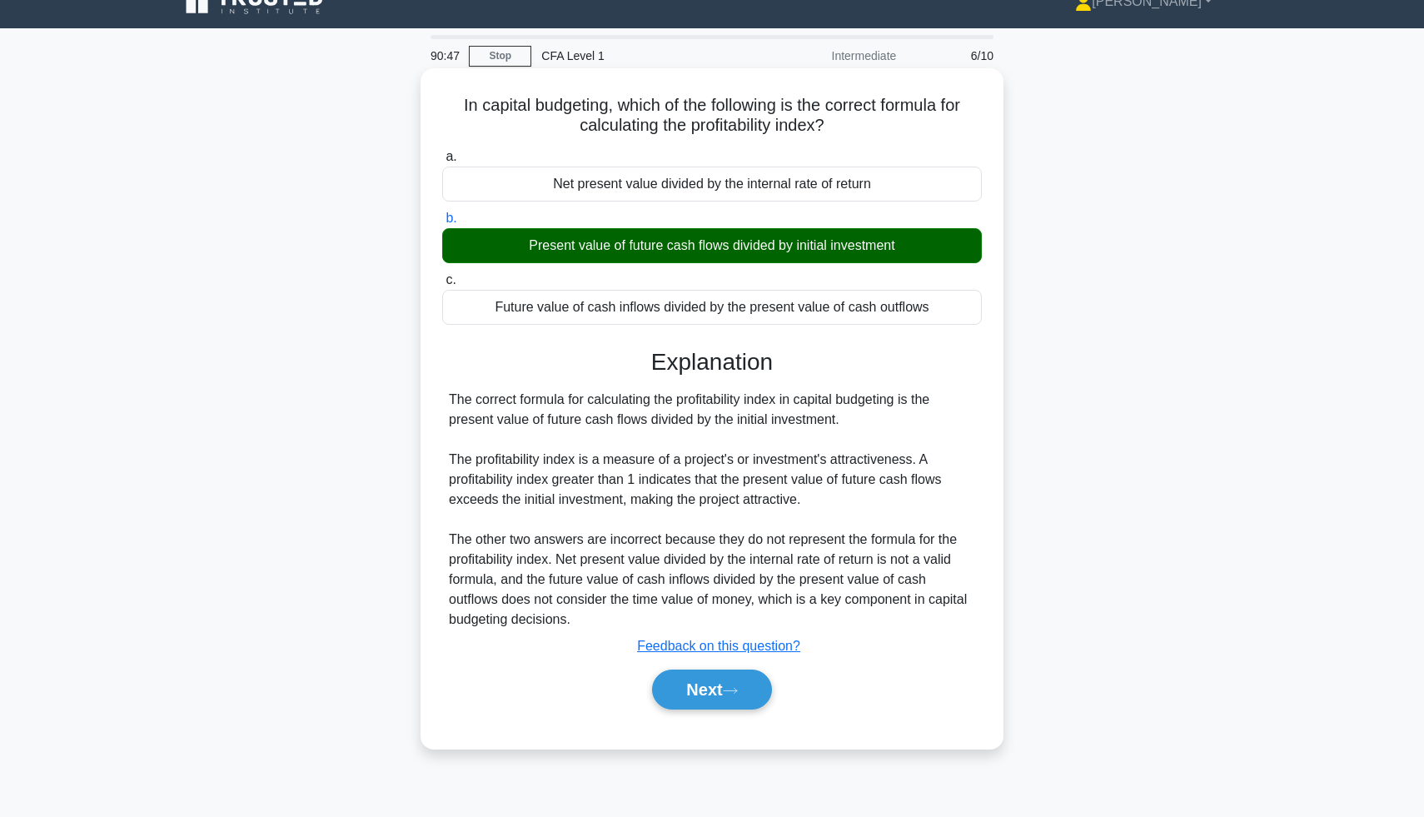
scroll to position [0, 0]
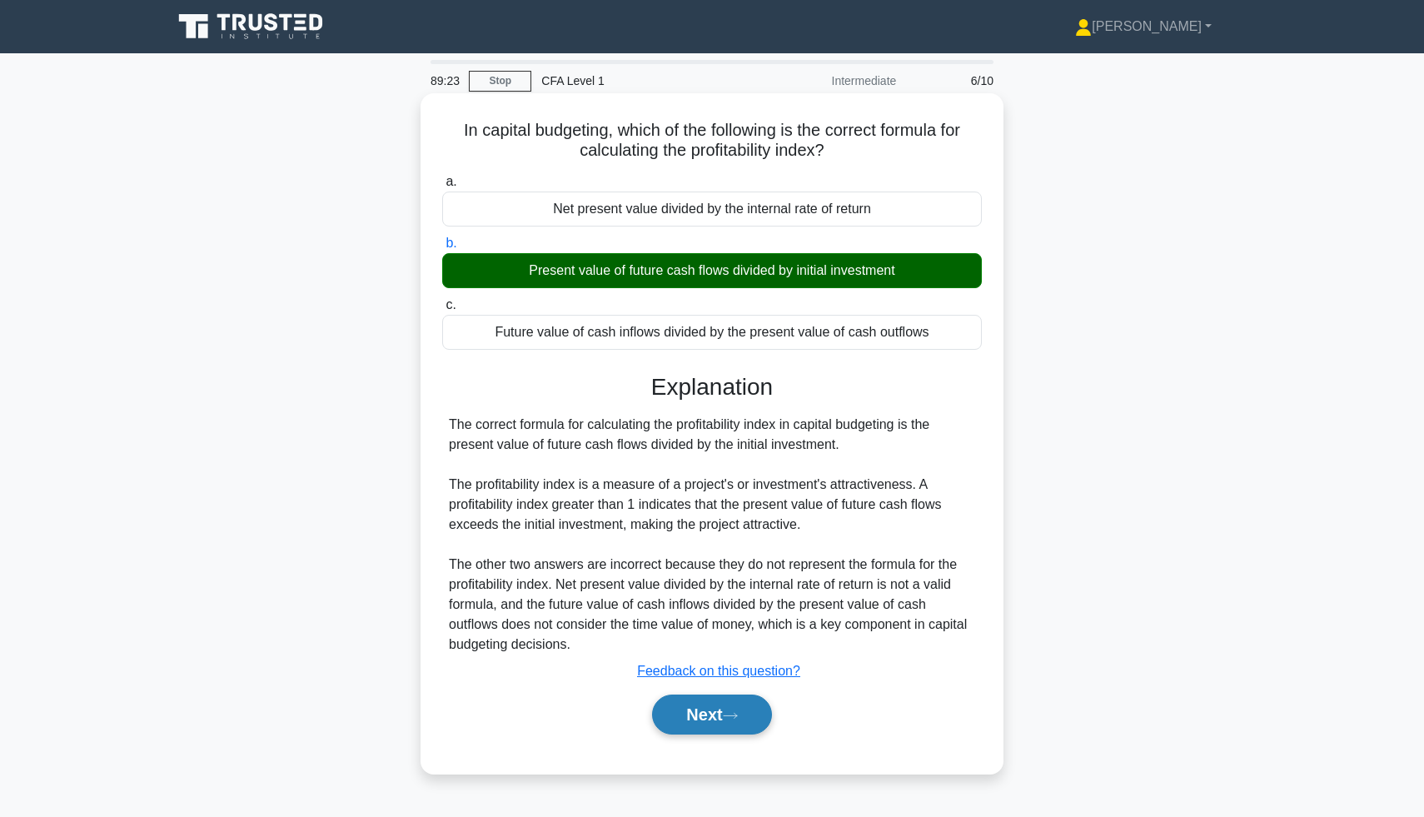
click at [719, 727] on button "Next" at bounding box center [711, 715] width 119 height 40
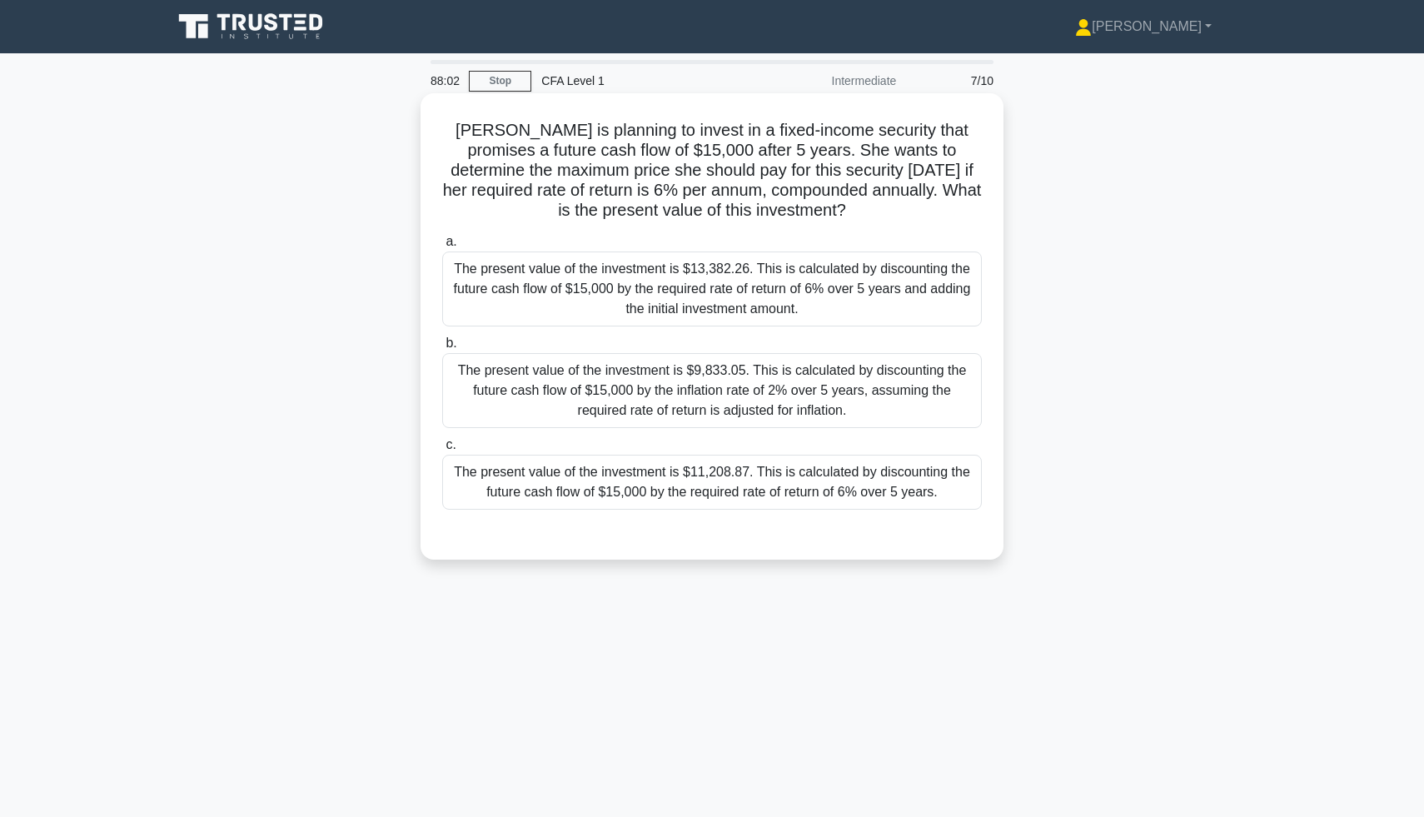
click at [722, 489] on div "The present value of the investment is $11,208.87. This is calculated by discou…" at bounding box center [712, 482] width 540 height 55
click at [442, 451] on input "c. The present value of the investment is $11,208.87. This is calculated by dis…" at bounding box center [442, 445] width 0 height 11
